Goal: Contribute content

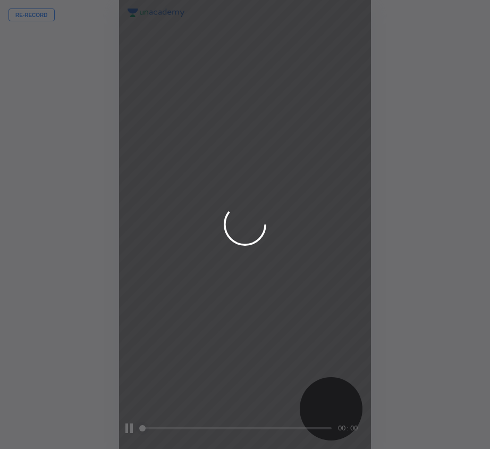
scroll to position [449, 320]
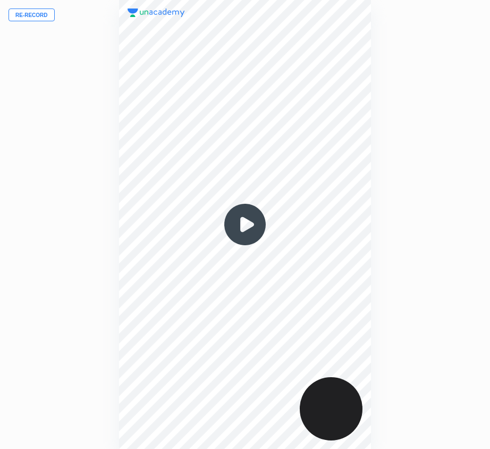
click at [49, 16] on button "Re-record" at bounding box center [32, 15] width 46 height 13
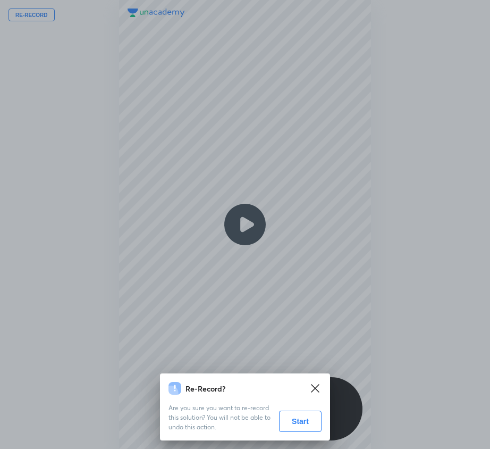
click at [307, 419] on button "Start" at bounding box center [300, 420] width 43 height 21
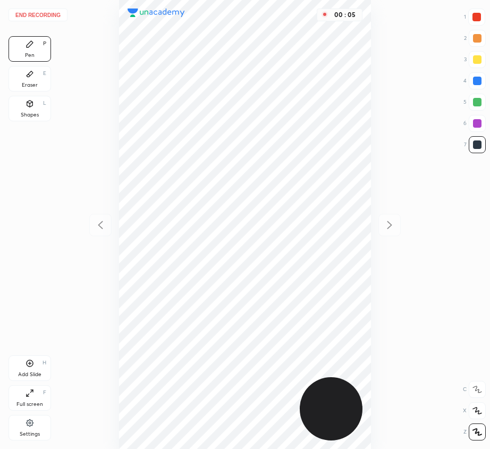
click at [31, 106] on icon at bounding box center [30, 103] width 6 height 6
click at [475, 407] on icon at bounding box center [477, 410] width 11 height 11
click at [31, 53] on div "Pen" at bounding box center [30, 55] width 10 height 5
click at [26, 74] on icon at bounding box center [30, 74] width 9 height 9
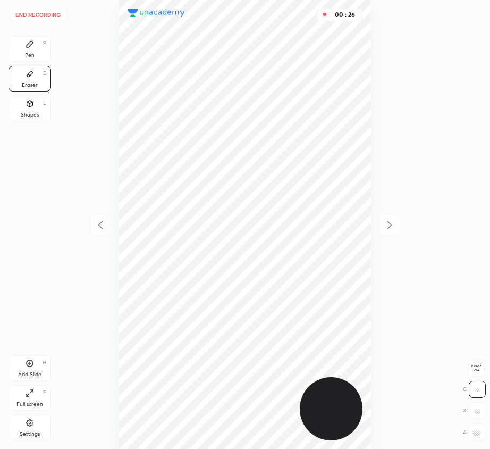
click at [33, 52] on div "Pen P" at bounding box center [30, 49] width 43 height 26
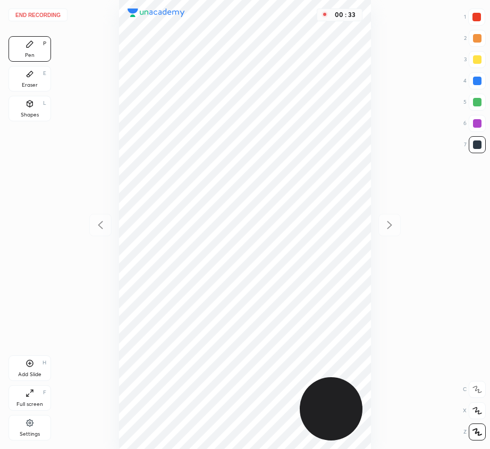
click at [482, 121] on div at bounding box center [477, 123] width 17 height 17
click at [24, 367] on div "Add Slide H" at bounding box center [30, 368] width 43 height 26
click at [478, 146] on div at bounding box center [477, 144] width 9 height 9
click at [47, 11] on button "End recording" at bounding box center [38, 15] width 59 height 13
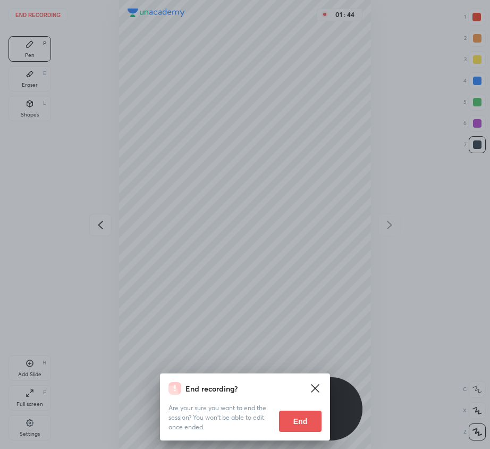
click at [295, 418] on button "End" at bounding box center [300, 420] width 43 height 21
